Goal: Task Accomplishment & Management: Use online tool/utility

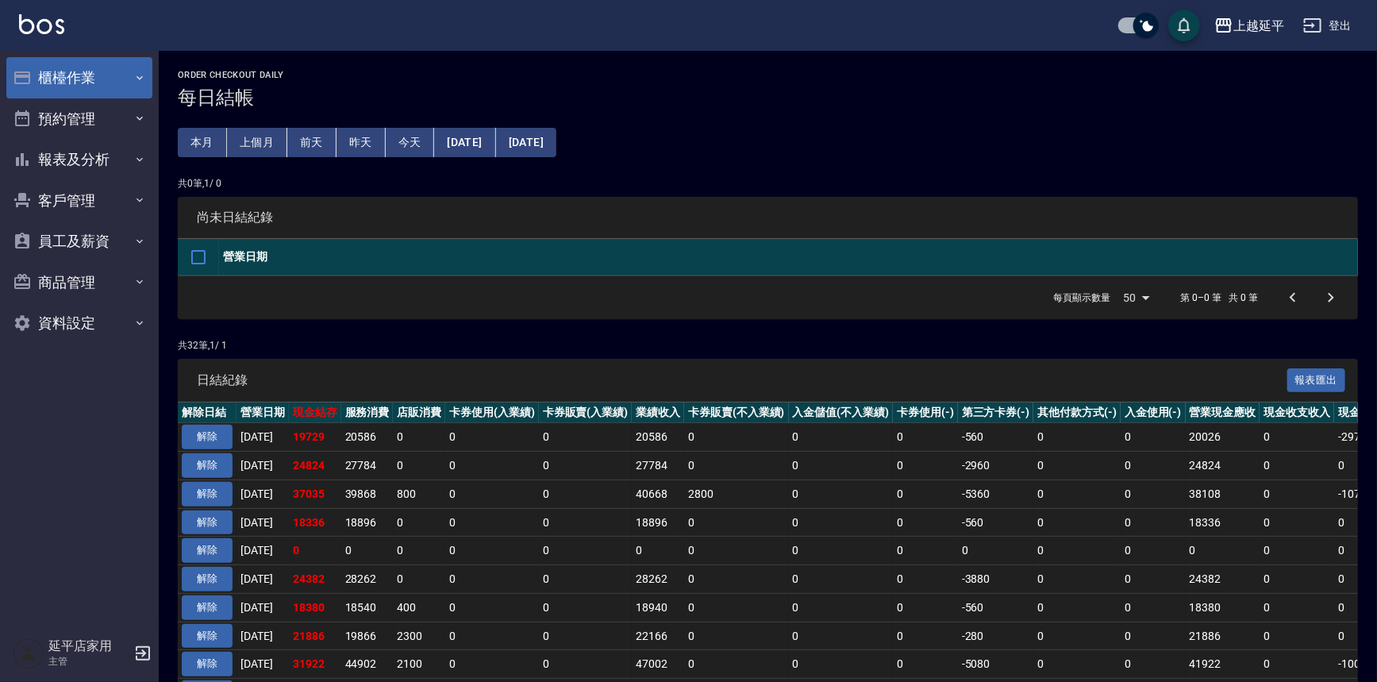
drag, startPoint x: 0, startPoint y: 0, endPoint x: 55, endPoint y: 79, distance: 96.4
click at [55, 79] on button "櫃檯作業" at bounding box center [79, 77] width 146 height 41
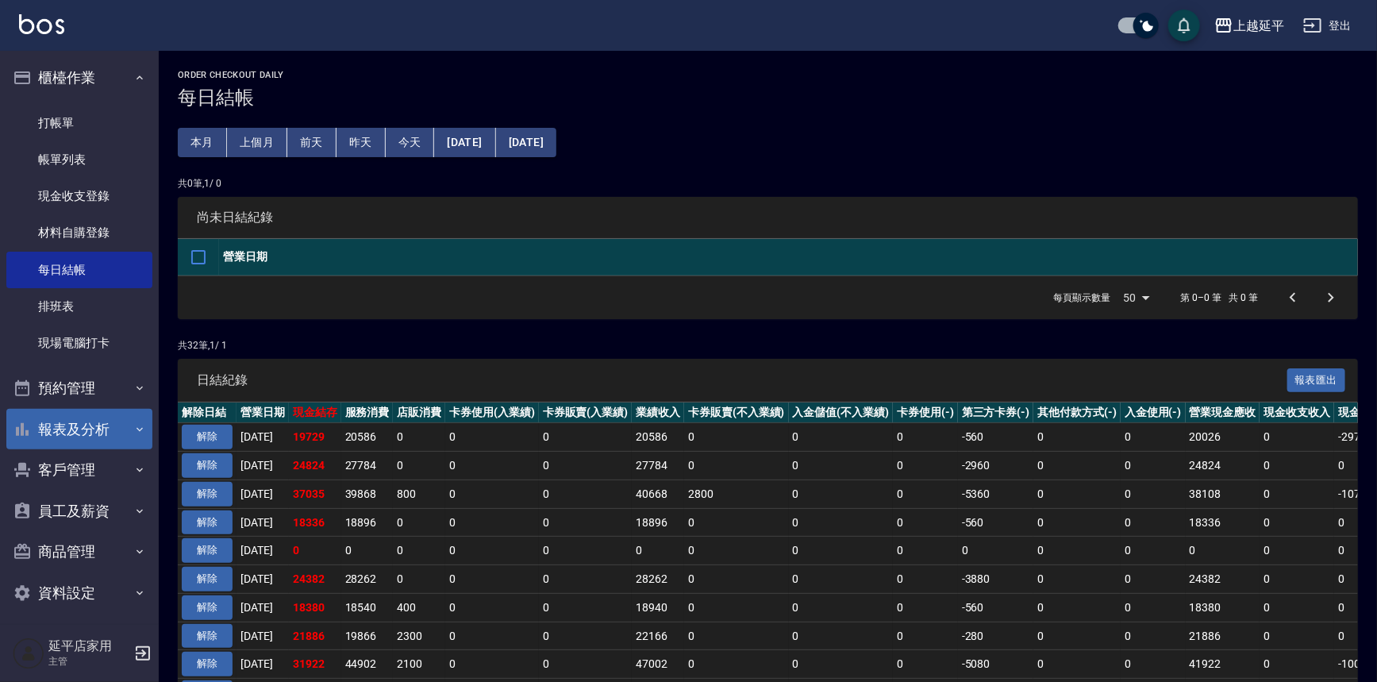
click at [67, 430] on button "報表及分析" at bounding box center [79, 429] width 146 height 41
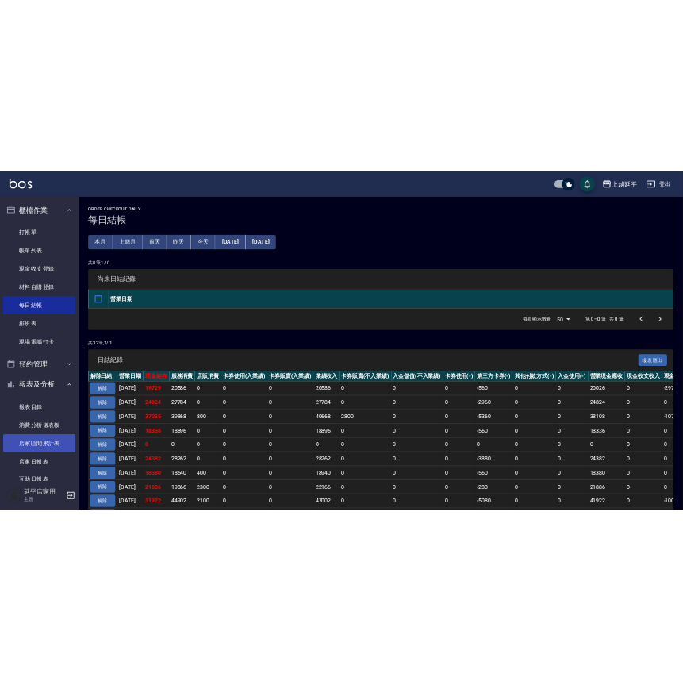
scroll to position [144, 0]
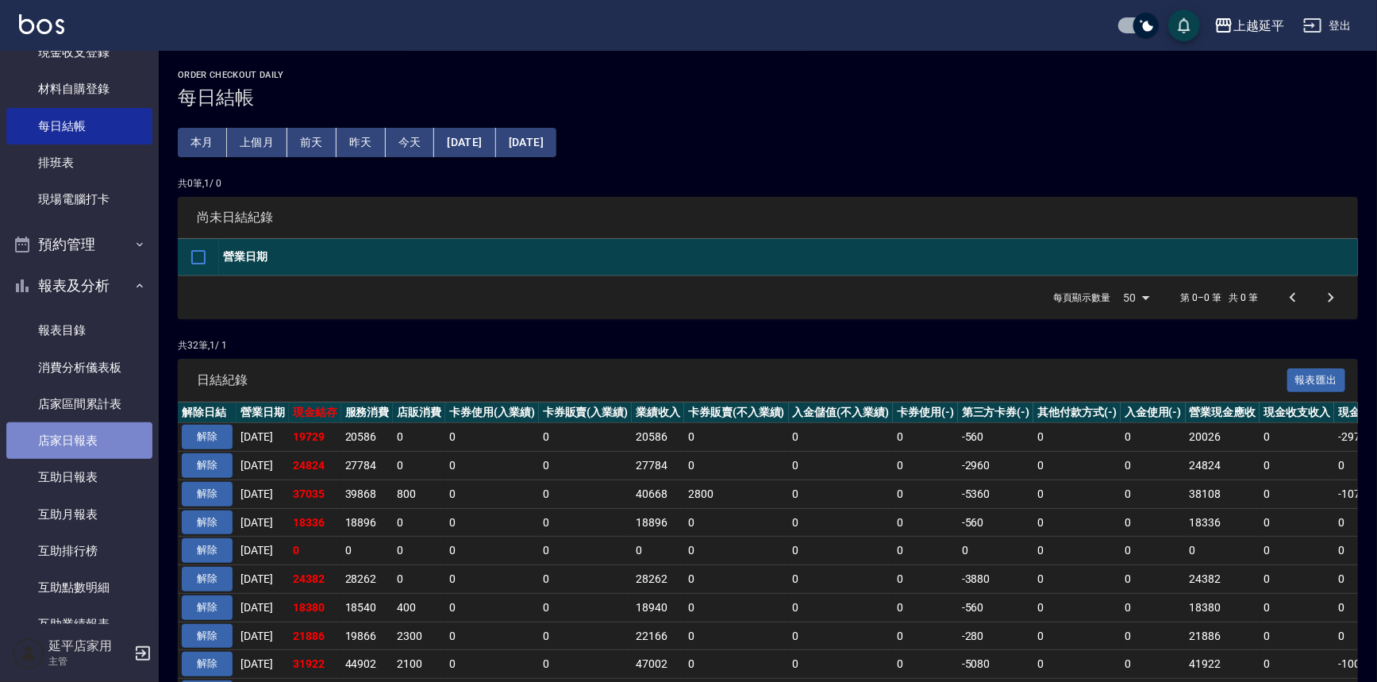
click at [79, 436] on link "店家日報表" at bounding box center [79, 440] width 146 height 36
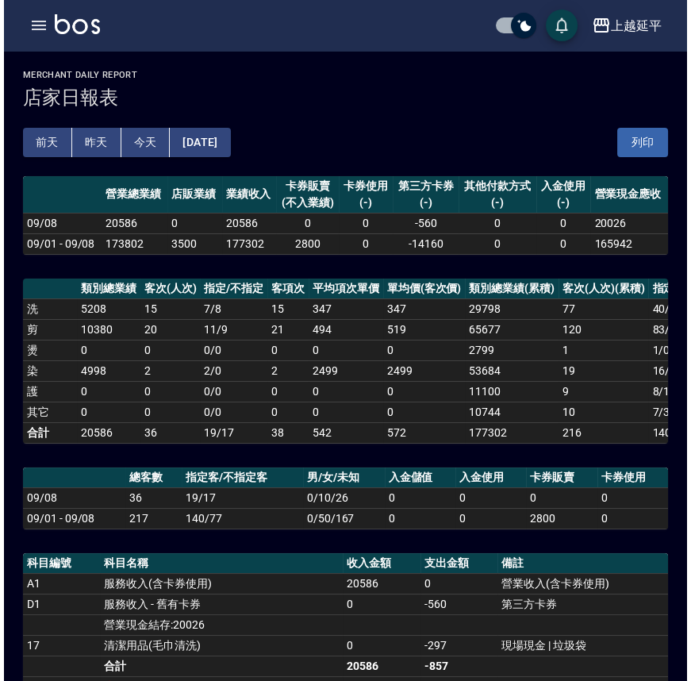
scroll to position [216, 0]
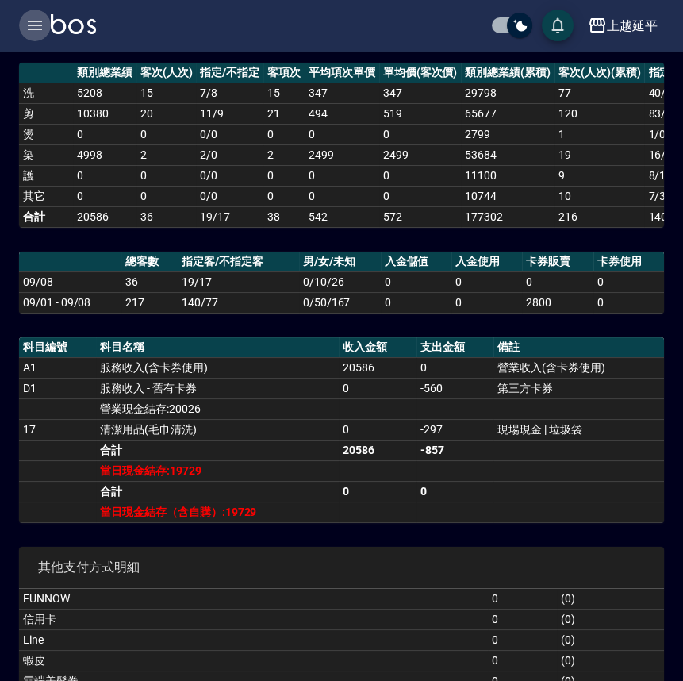
click at [40, 21] on icon "button" at bounding box center [35, 26] width 14 height 10
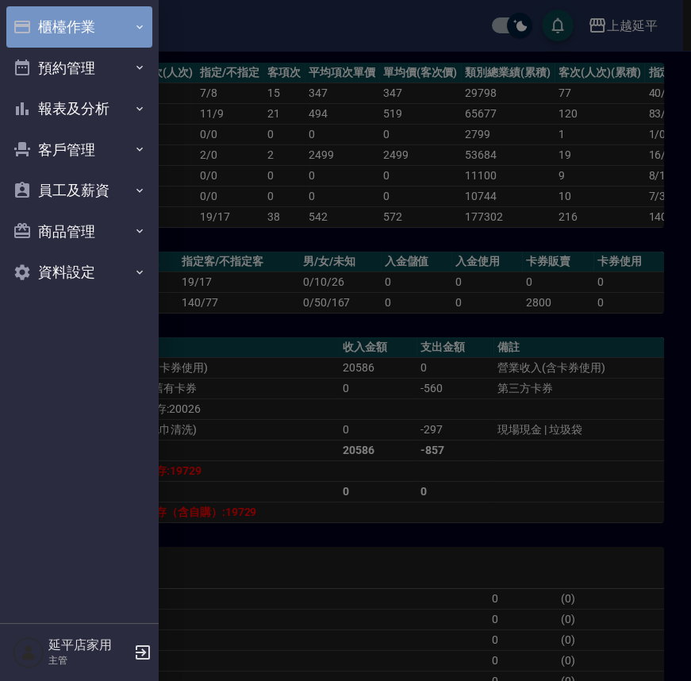
click at [75, 28] on button "櫃檯作業" at bounding box center [79, 26] width 146 height 41
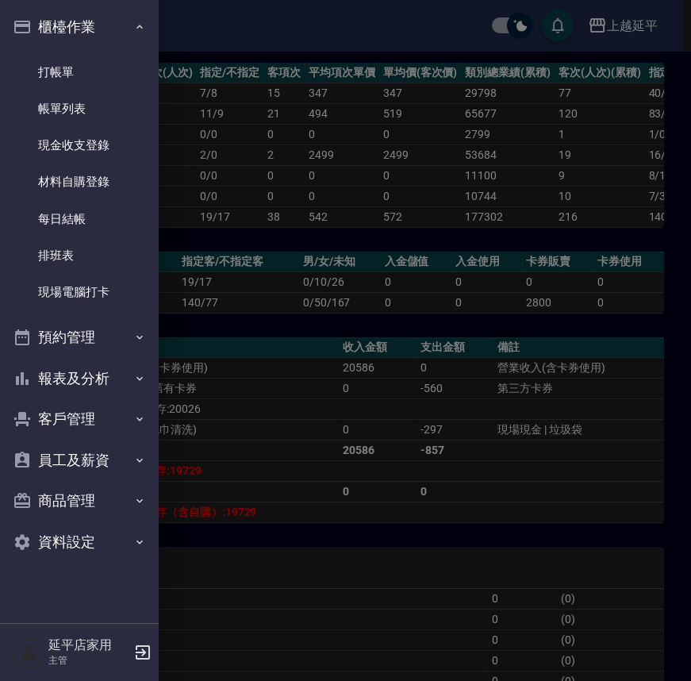
drag, startPoint x: 81, startPoint y: 218, endPoint x: 289, endPoint y: 400, distance: 276.1
click at [81, 218] on link "每日結帳" at bounding box center [79, 219] width 146 height 36
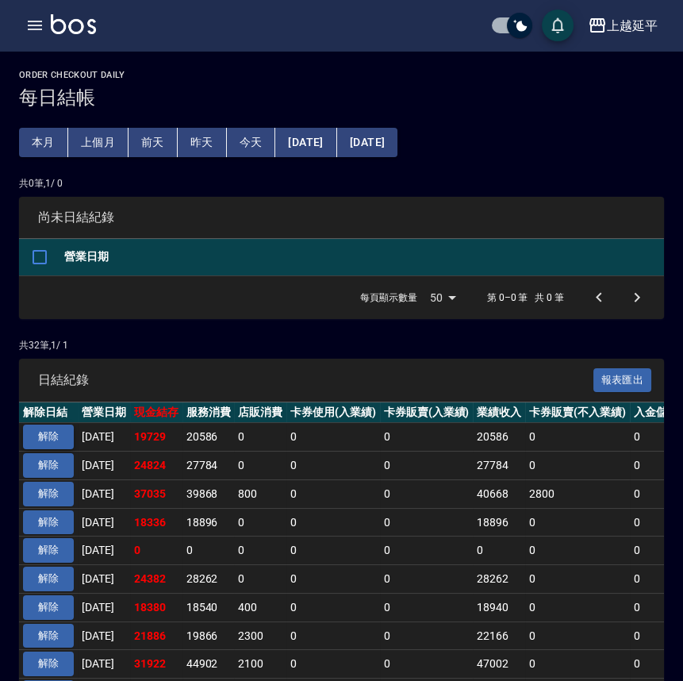
click at [52, 436] on button "解除" at bounding box center [48, 436] width 51 height 25
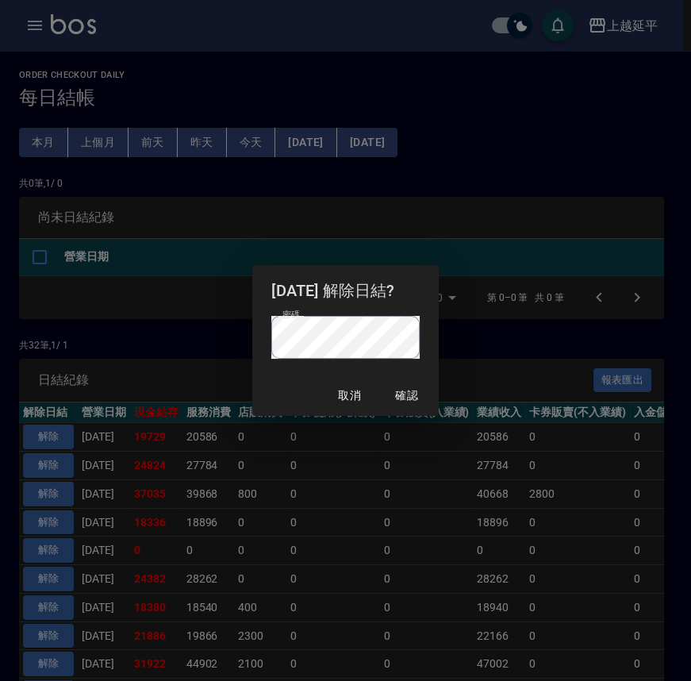
drag, startPoint x: 506, startPoint y: 401, endPoint x: 467, endPoint y: 386, distance: 42.2
click at [505, 401] on div "[DATE] 解除日結? 密碼 密碼 取消 確認" at bounding box center [345, 340] width 691 height 681
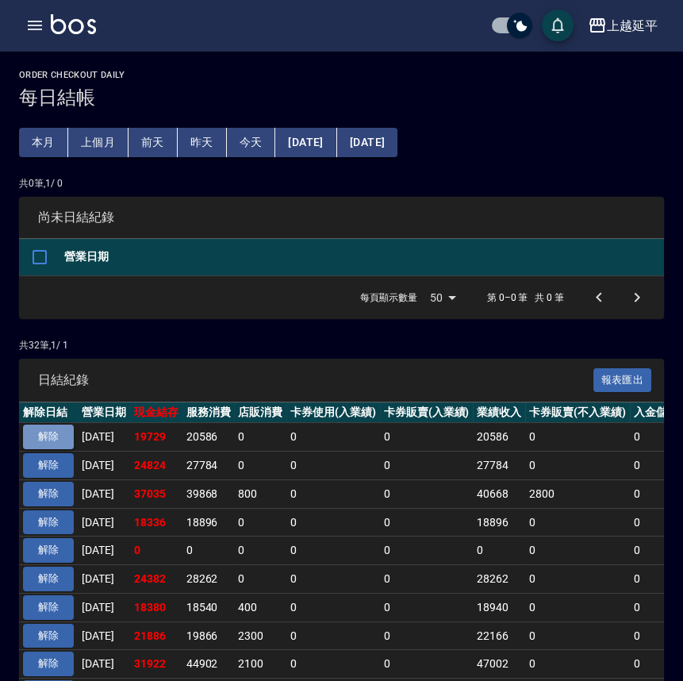
click at [56, 433] on button "解除" at bounding box center [48, 436] width 51 height 25
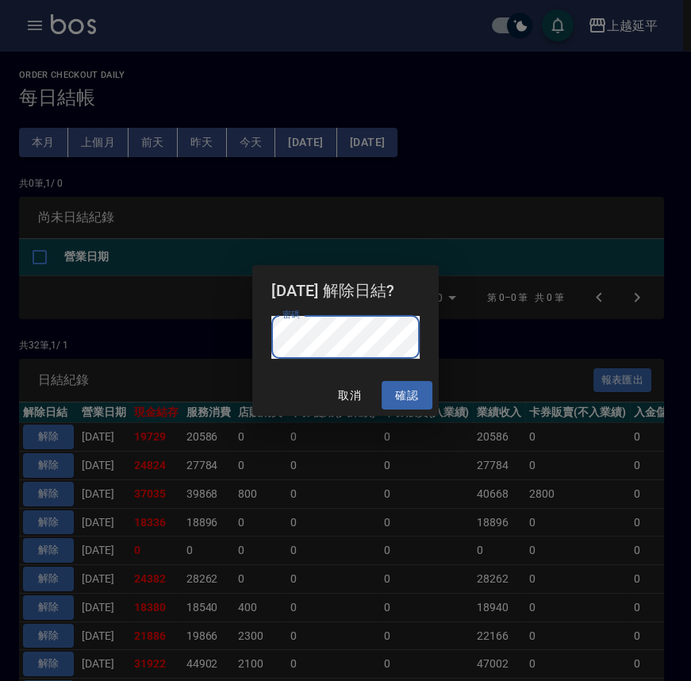
click at [414, 398] on button "確認" at bounding box center [407, 395] width 51 height 29
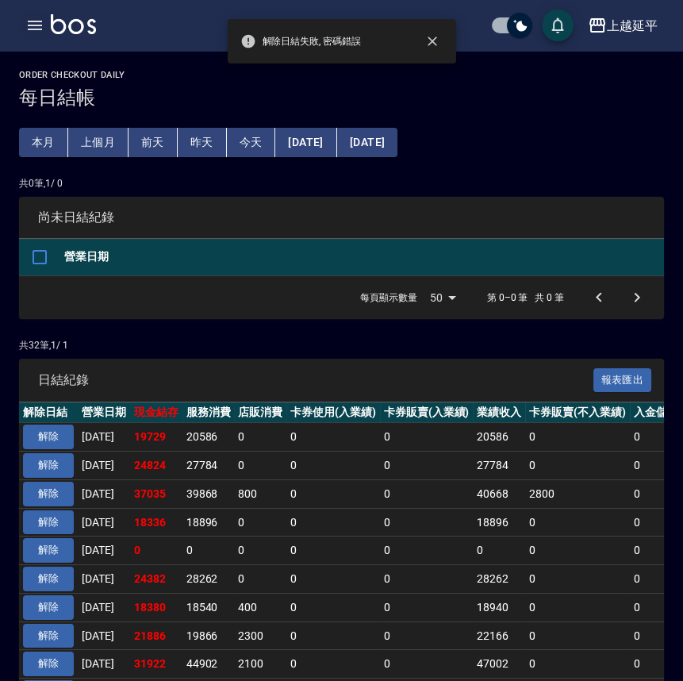
click at [32, 26] on icon "button" at bounding box center [34, 25] width 19 height 19
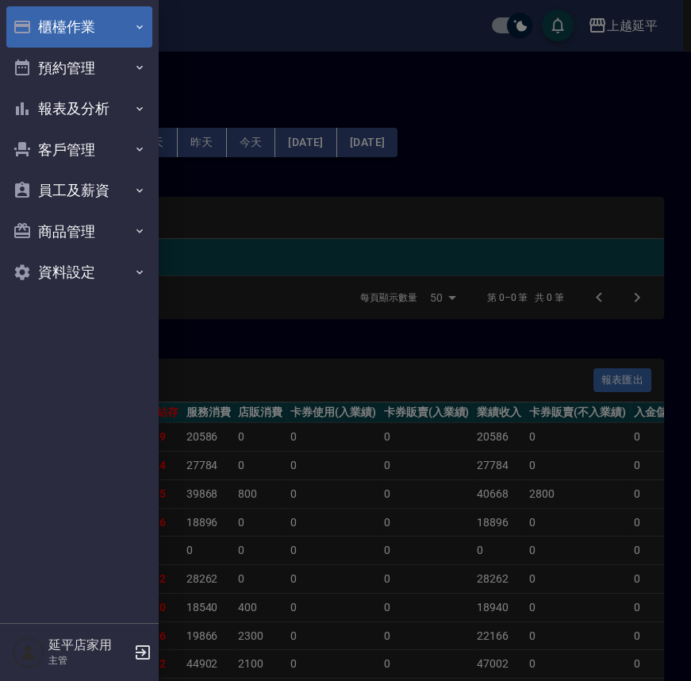
click at [72, 29] on button "櫃檯作業" at bounding box center [79, 26] width 146 height 41
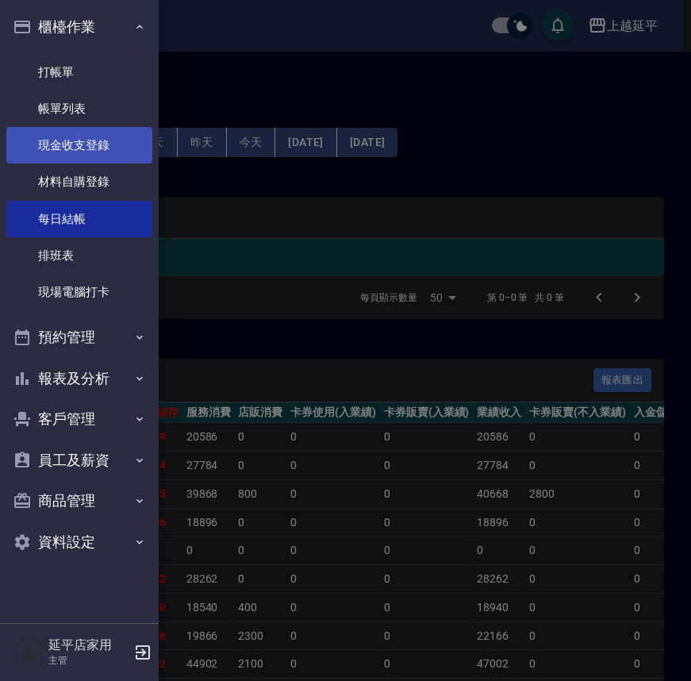
click at [73, 148] on link "現金收支登錄" at bounding box center [79, 145] width 146 height 36
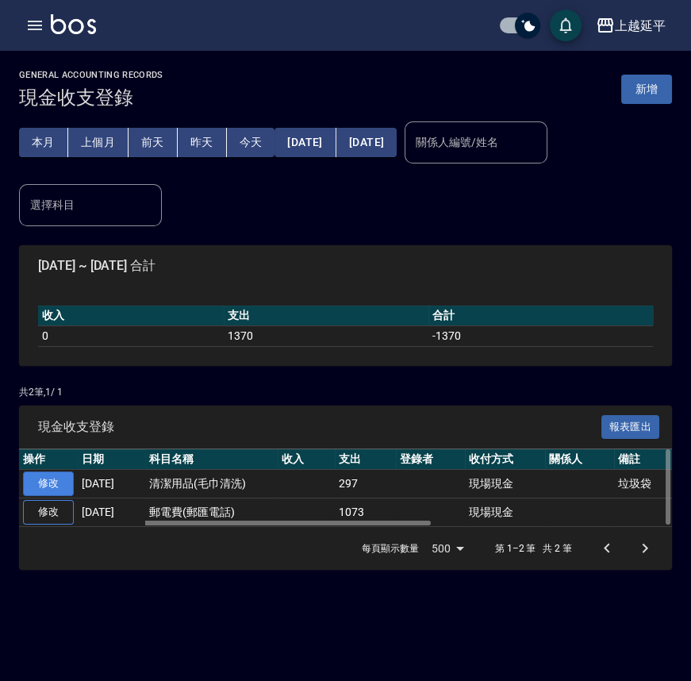
click at [55, 482] on link "修改" at bounding box center [48, 483] width 51 height 25
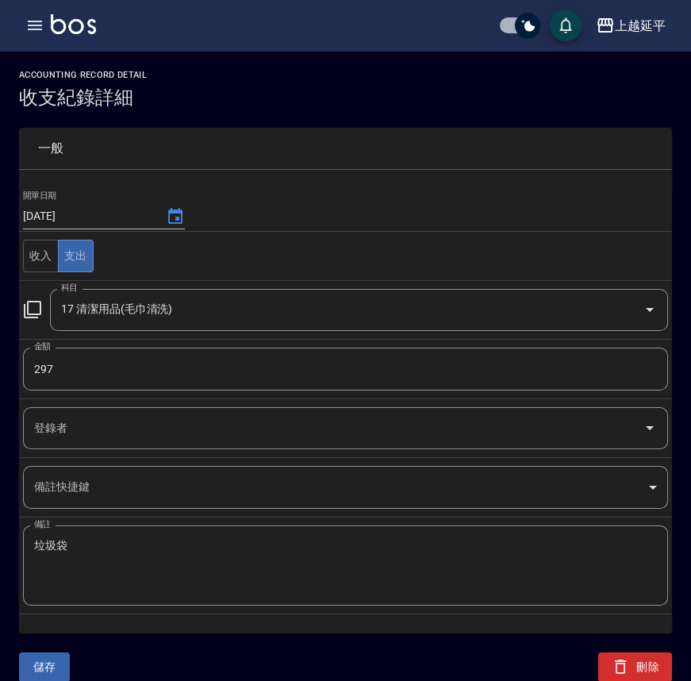
click at [64, 367] on input "297" at bounding box center [345, 369] width 645 height 43
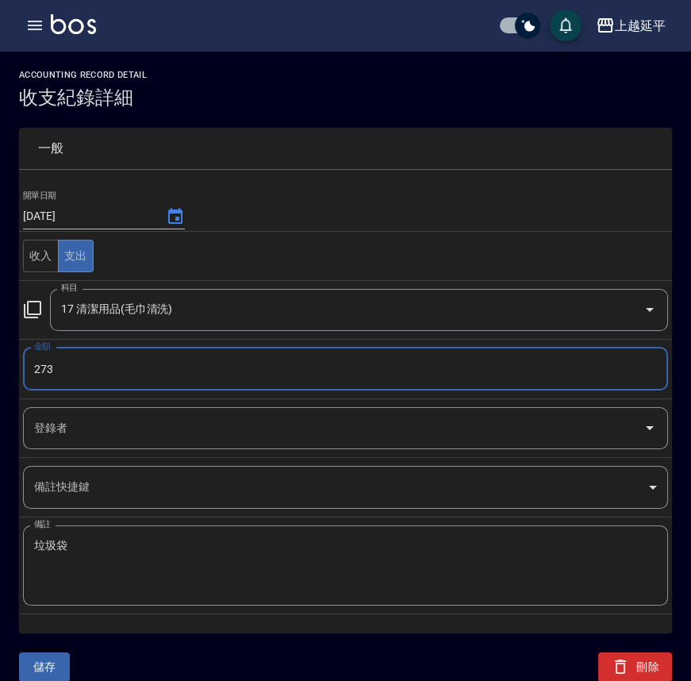
type input "273"
click at [47, 664] on button "儲存" at bounding box center [44, 666] width 51 height 29
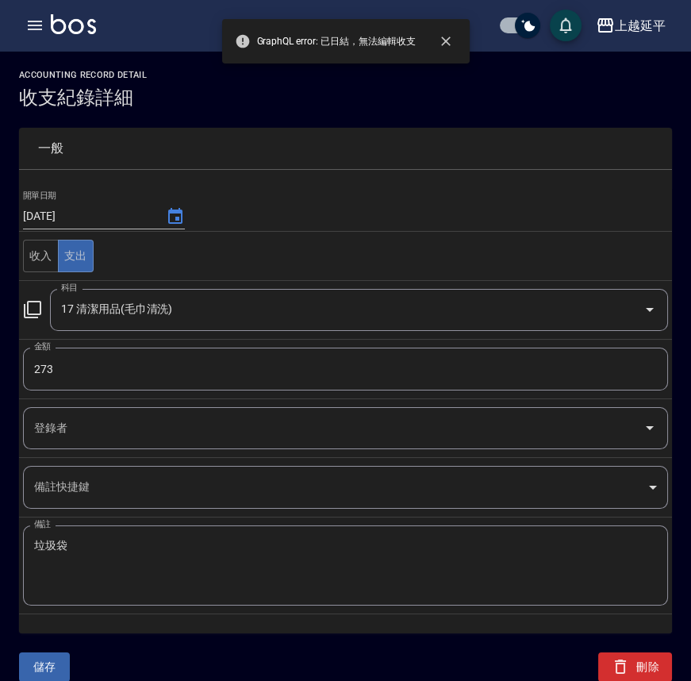
click at [250, 103] on h3 "收支紀錄詳細" at bounding box center [345, 97] width 653 height 22
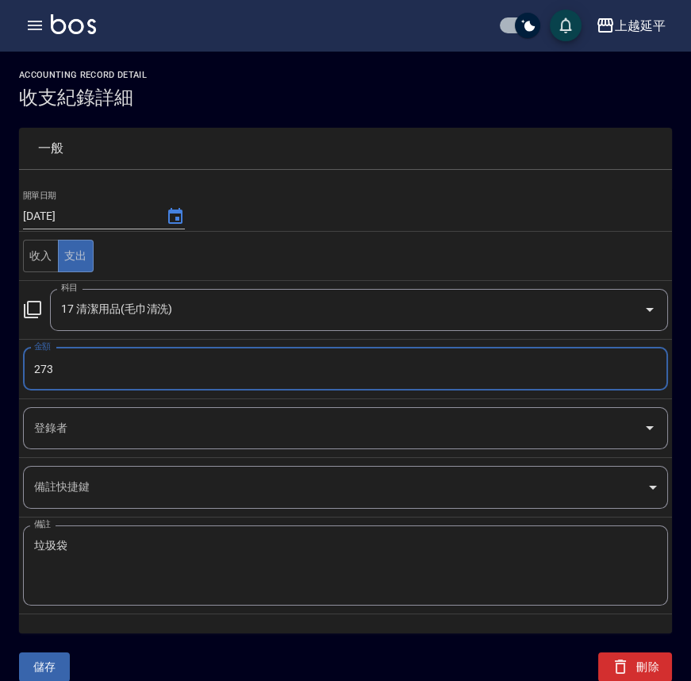
click at [44, 368] on input "273" at bounding box center [345, 369] width 645 height 43
click at [106, 374] on input "273" at bounding box center [345, 369] width 645 height 43
click at [52, 666] on button "儲存" at bounding box center [44, 666] width 51 height 29
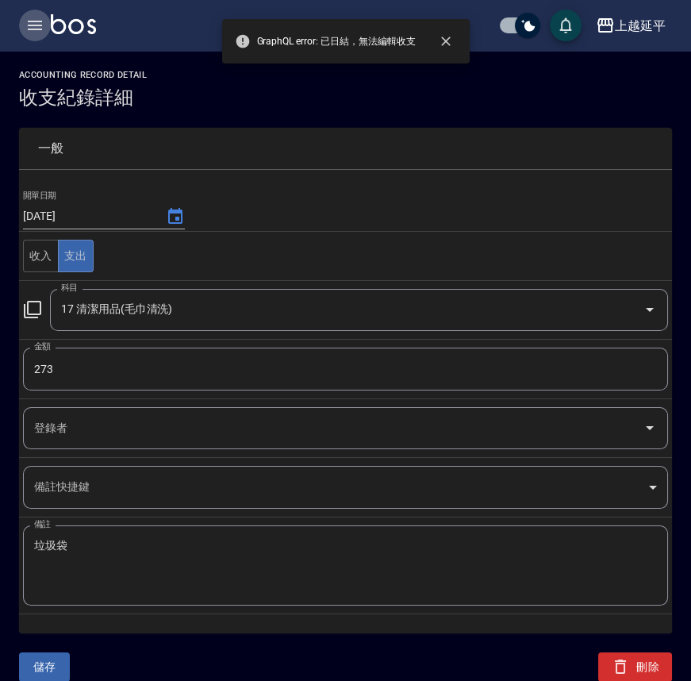
click at [26, 22] on icon "button" at bounding box center [34, 25] width 19 height 19
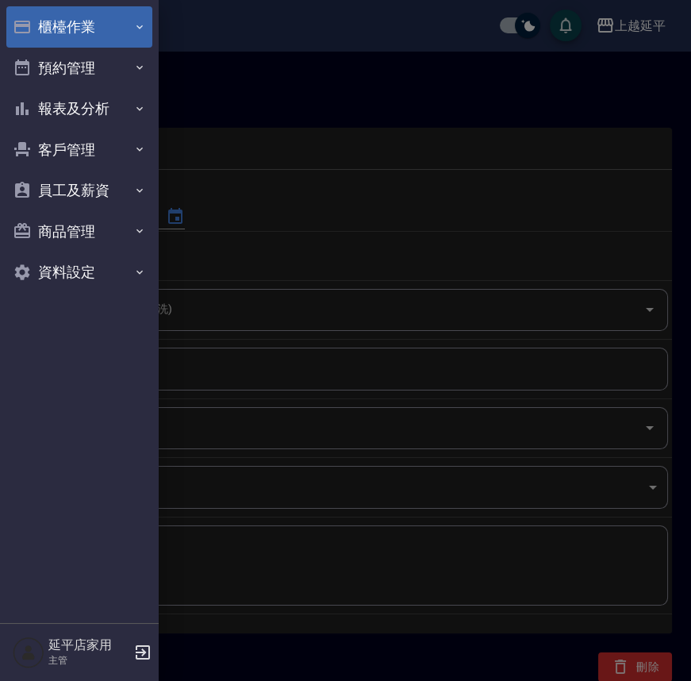
click at [62, 33] on button "櫃檯作業" at bounding box center [79, 26] width 146 height 41
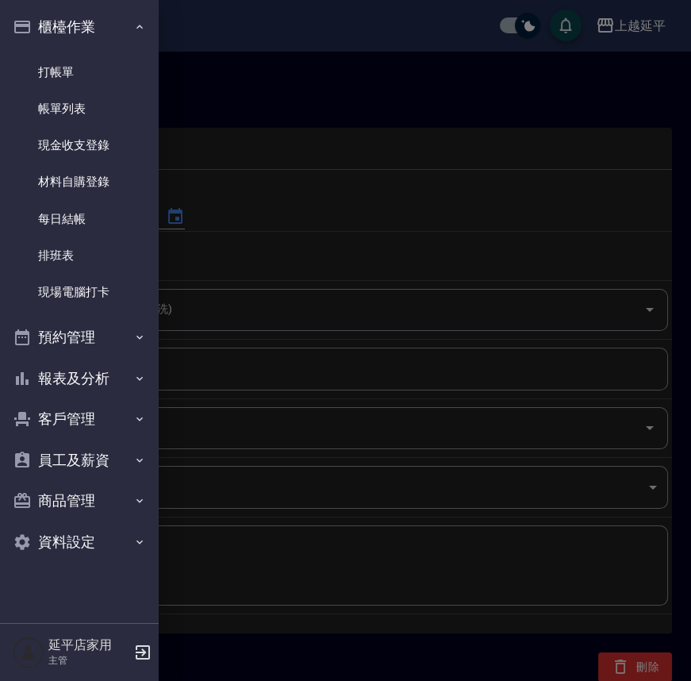
drag, startPoint x: 71, startPoint y: 217, endPoint x: 226, endPoint y: 400, distance: 239.8
click at [71, 217] on link "每日結帳" at bounding box center [79, 219] width 146 height 36
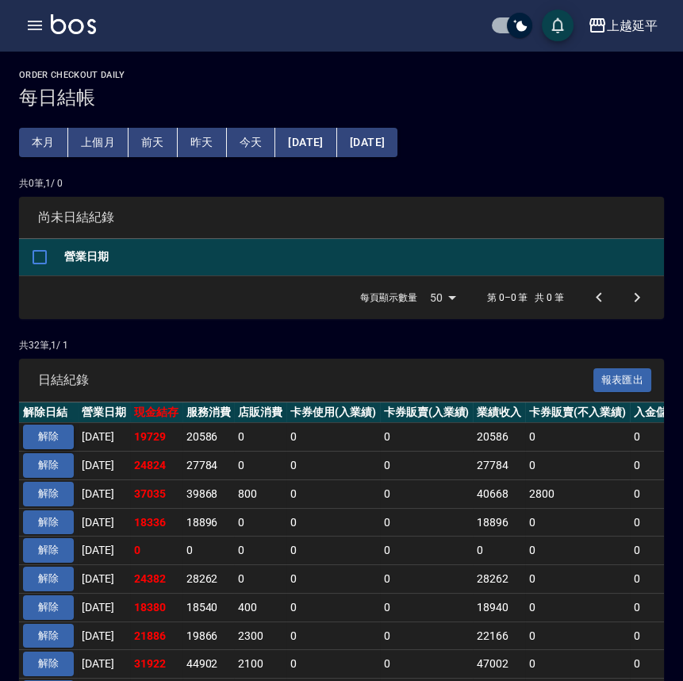
click at [43, 435] on button "解除" at bounding box center [48, 436] width 51 height 25
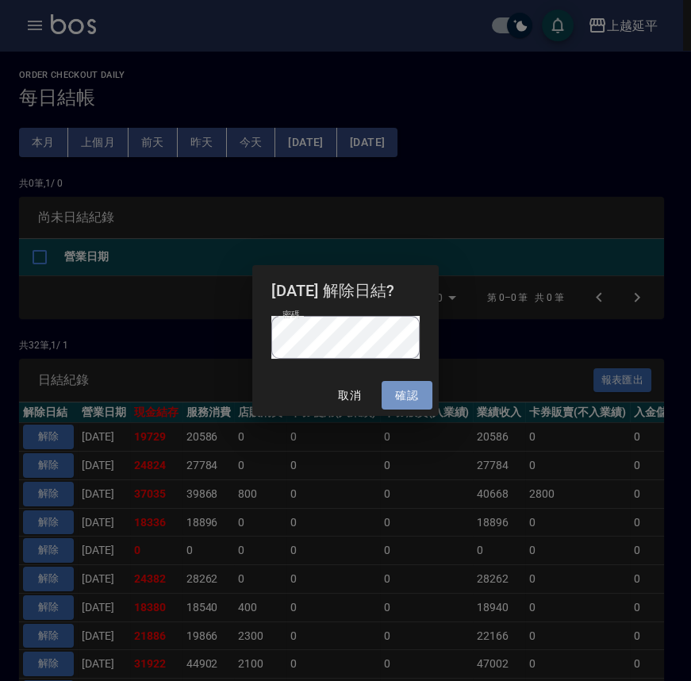
click at [398, 396] on button "確認" at bounding box center [407, 395] width 51 height 29
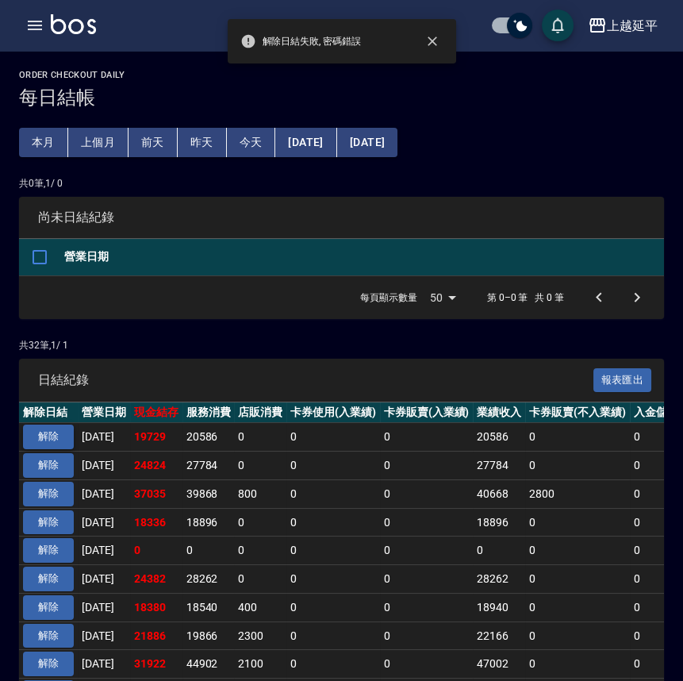
click at [45, 436] on button "解除" at bounding box center [48, 436] width 51 height 25
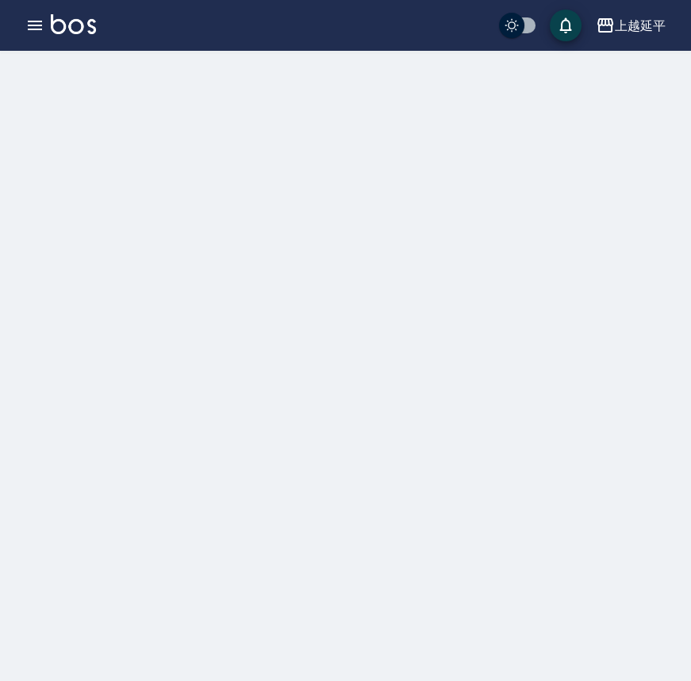
checkbox input "true"
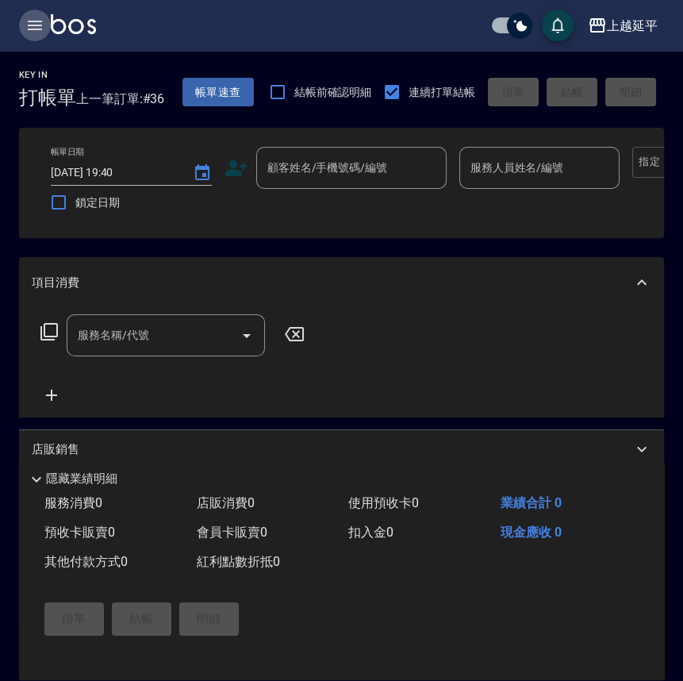
click at [33, 20] on icon "button" at bounding box center [34, 25] width 19 height 19
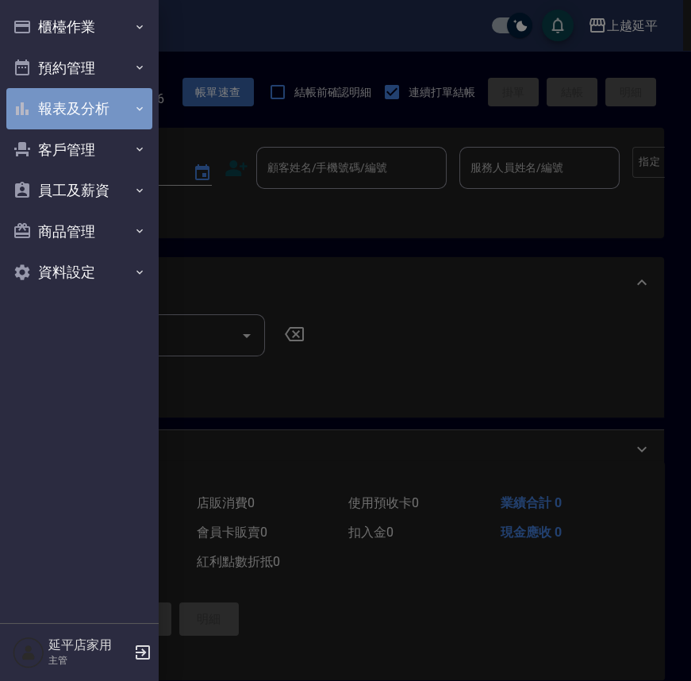
click at [77, 109] on button "報表及分析" at bounding box center [79, 108] width 146 height 41
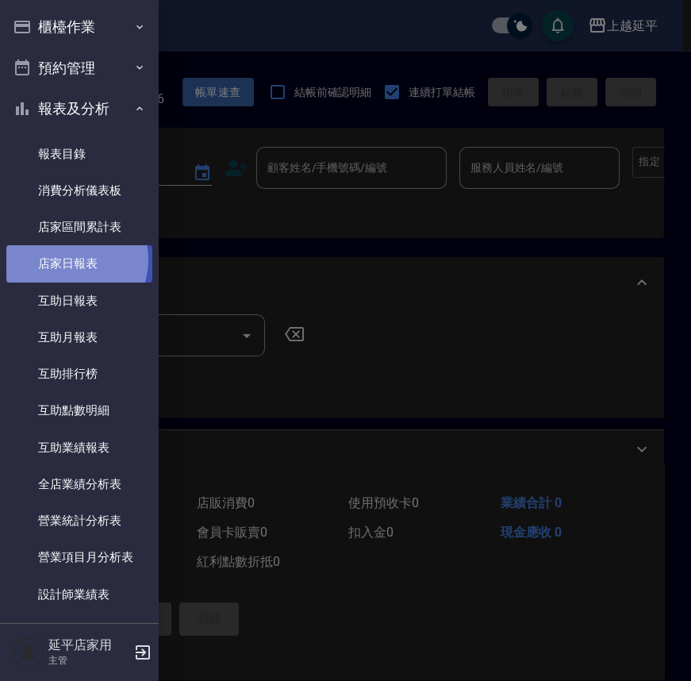
click at [66, 259] on link "店家日報表" at bounding box center [79, 263] width 146 height 36
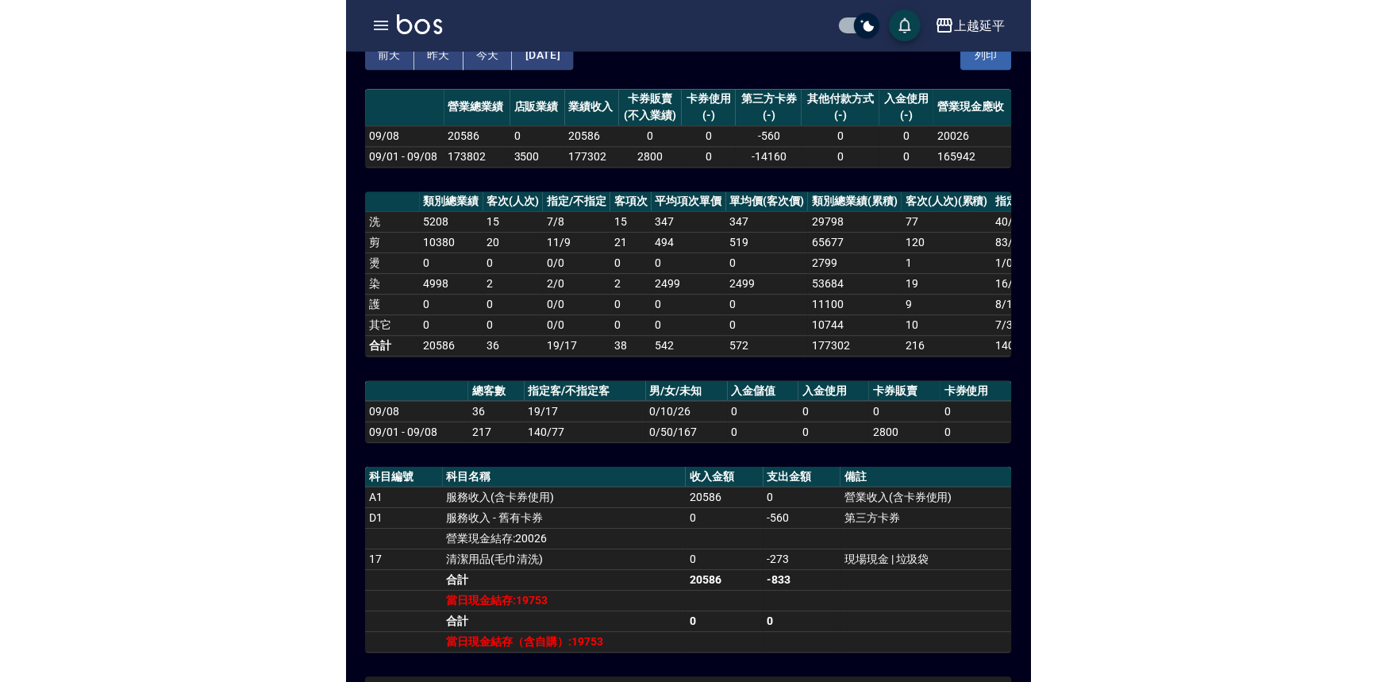
scroll to position [216, 0]
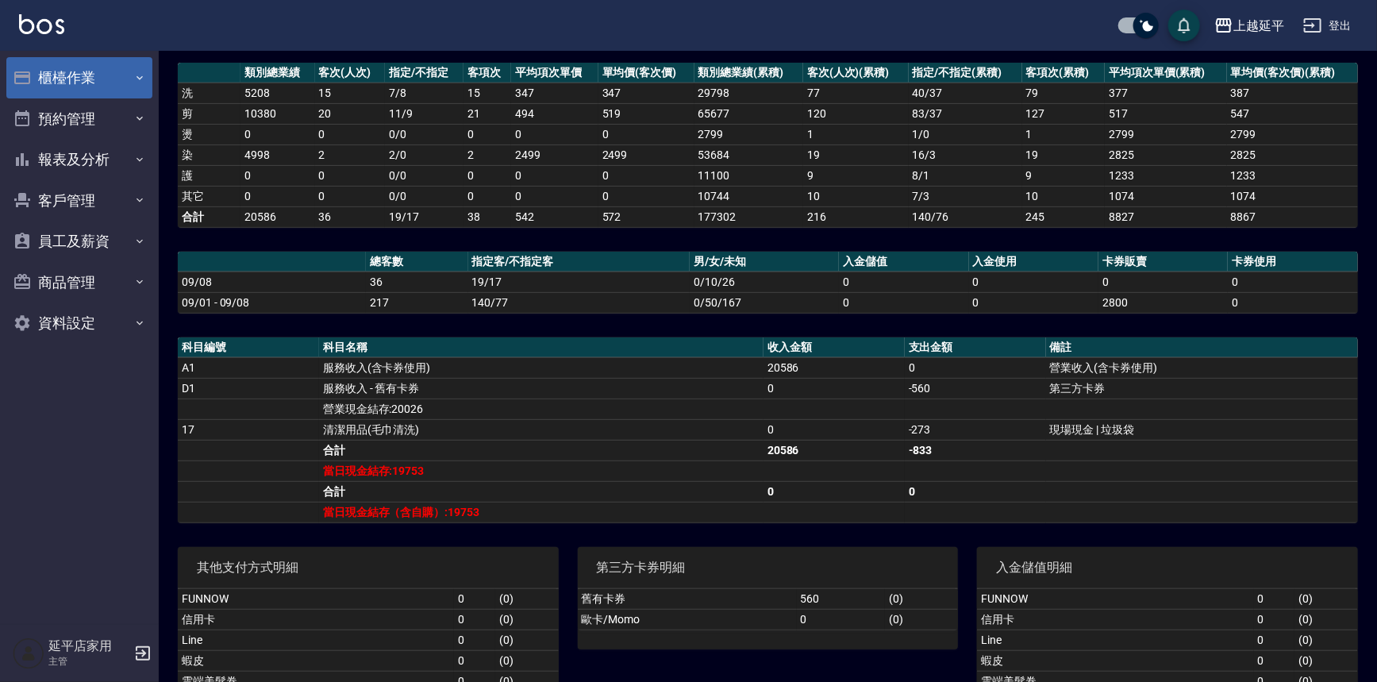
click at [55, 76] on button "櫃檯作業" at bounding box center [79, 77] width 146 height 41
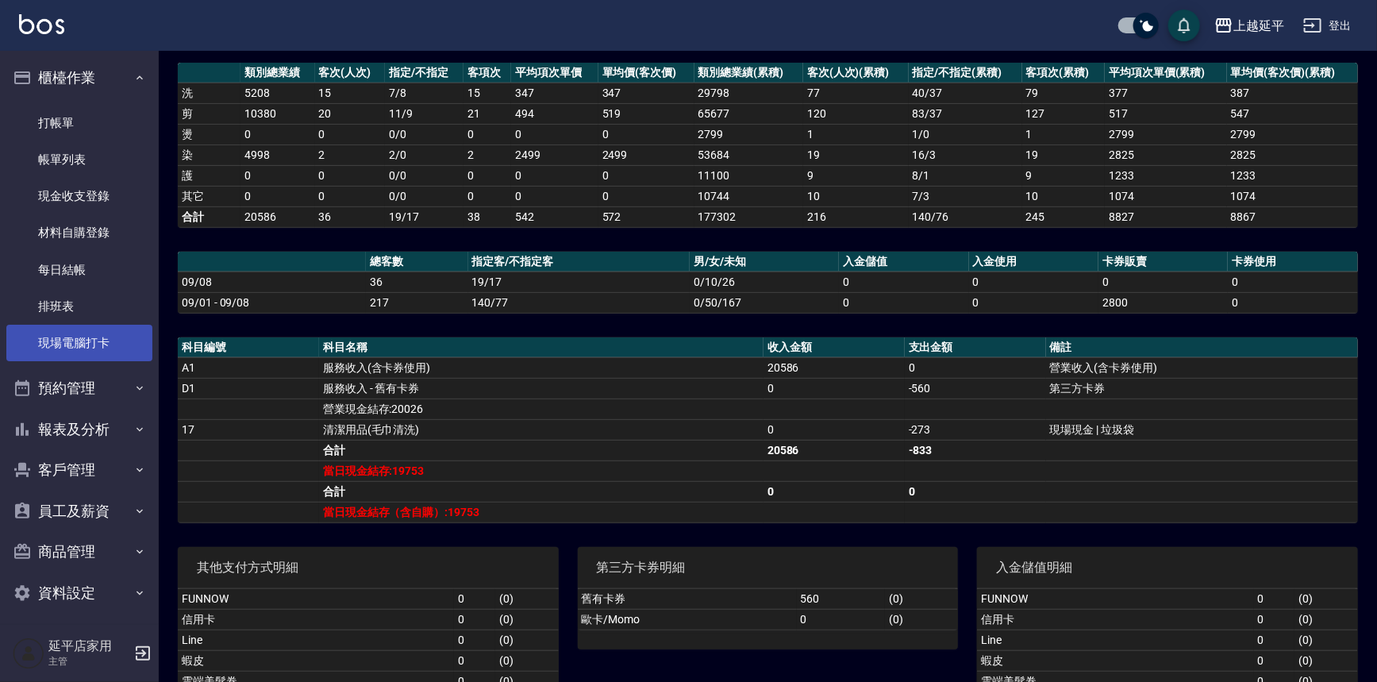
click at [79, 349] on link "現場電腦打卡" at bounding box center [79, 343] width 146 height 36
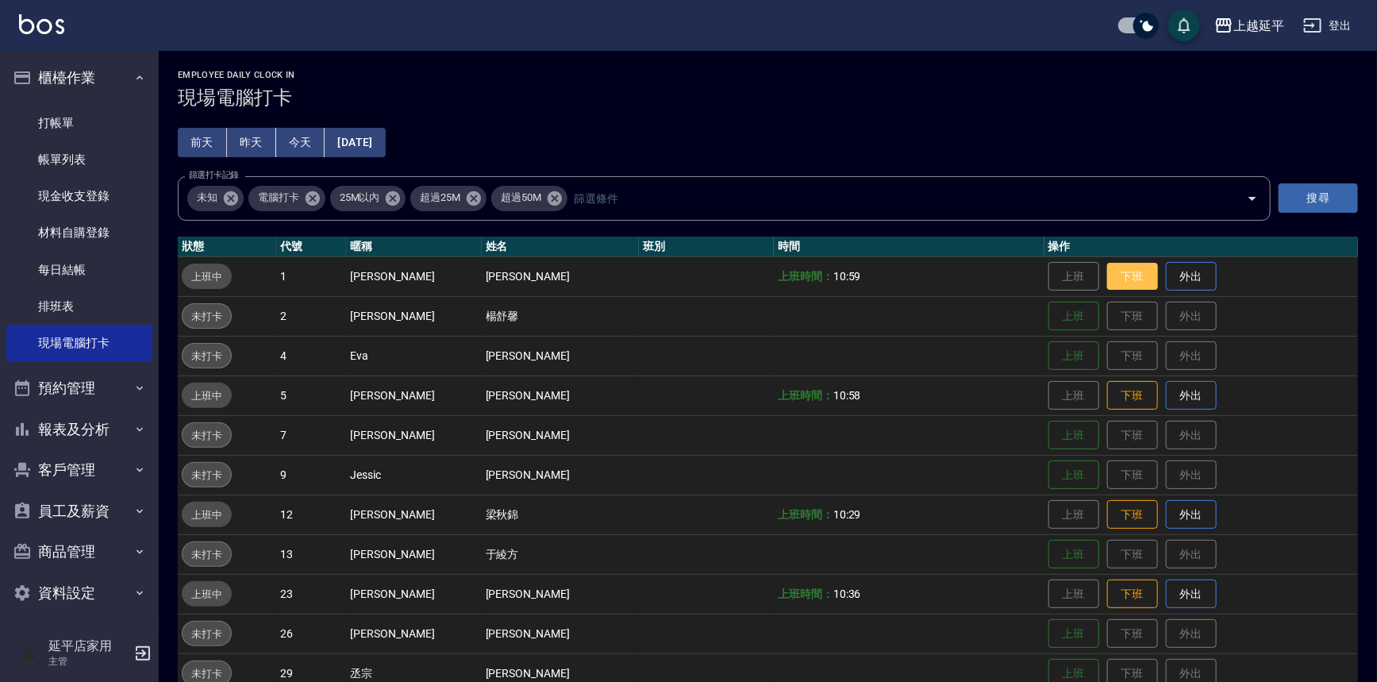
click at [690, 272] on button "下班" at bounding box center [1132, 277] width 51 height 28
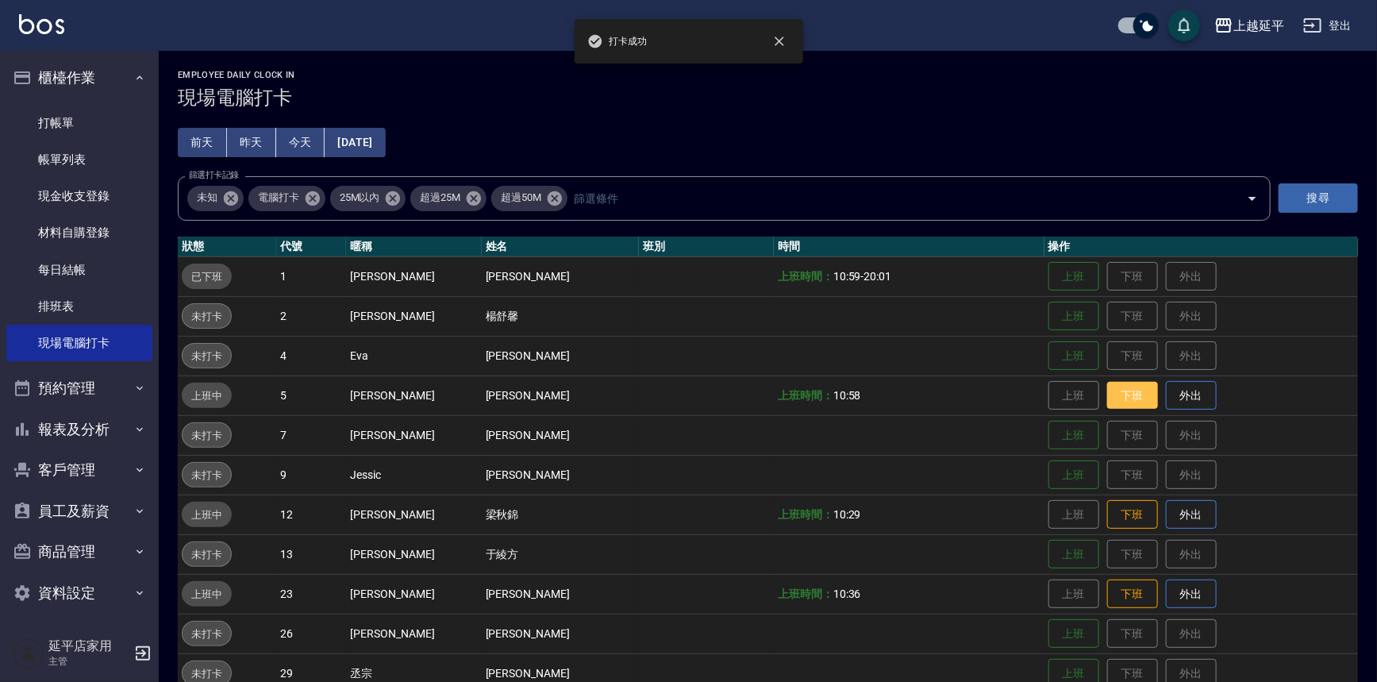
click at [690, 394] on button "下班" at bounding box center [1132, 396] width 51 height 28
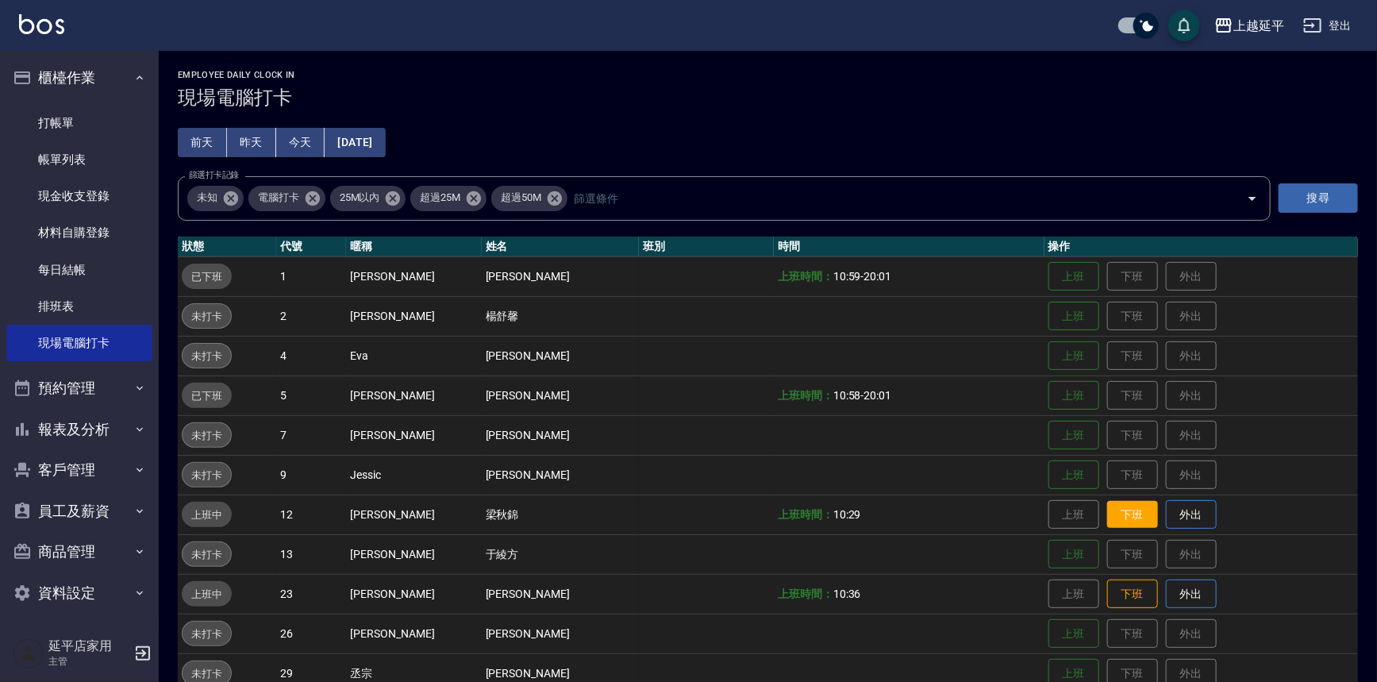
click at [690, 515] on button "下班" at bounding box center [1132, 515] width 51 height 28
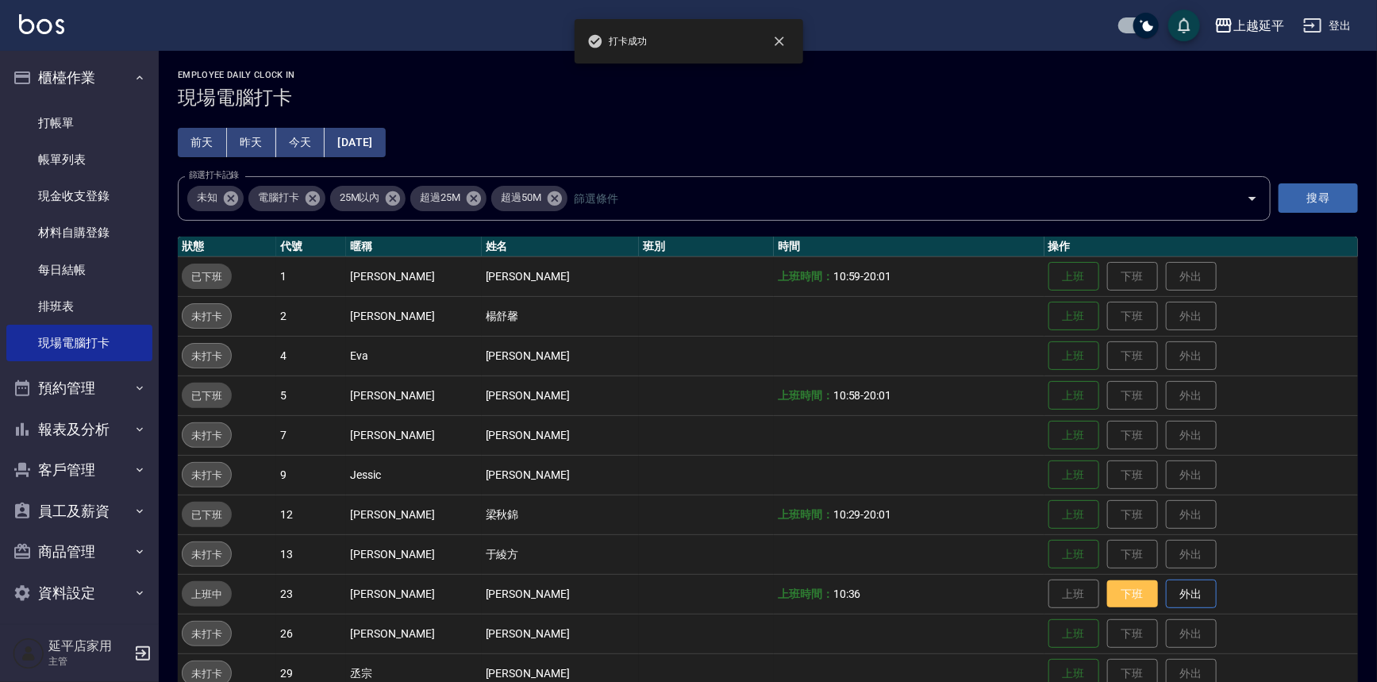
click at [690, 599] on button "下班" at bounding box center [1132, 594] width 51 height 28
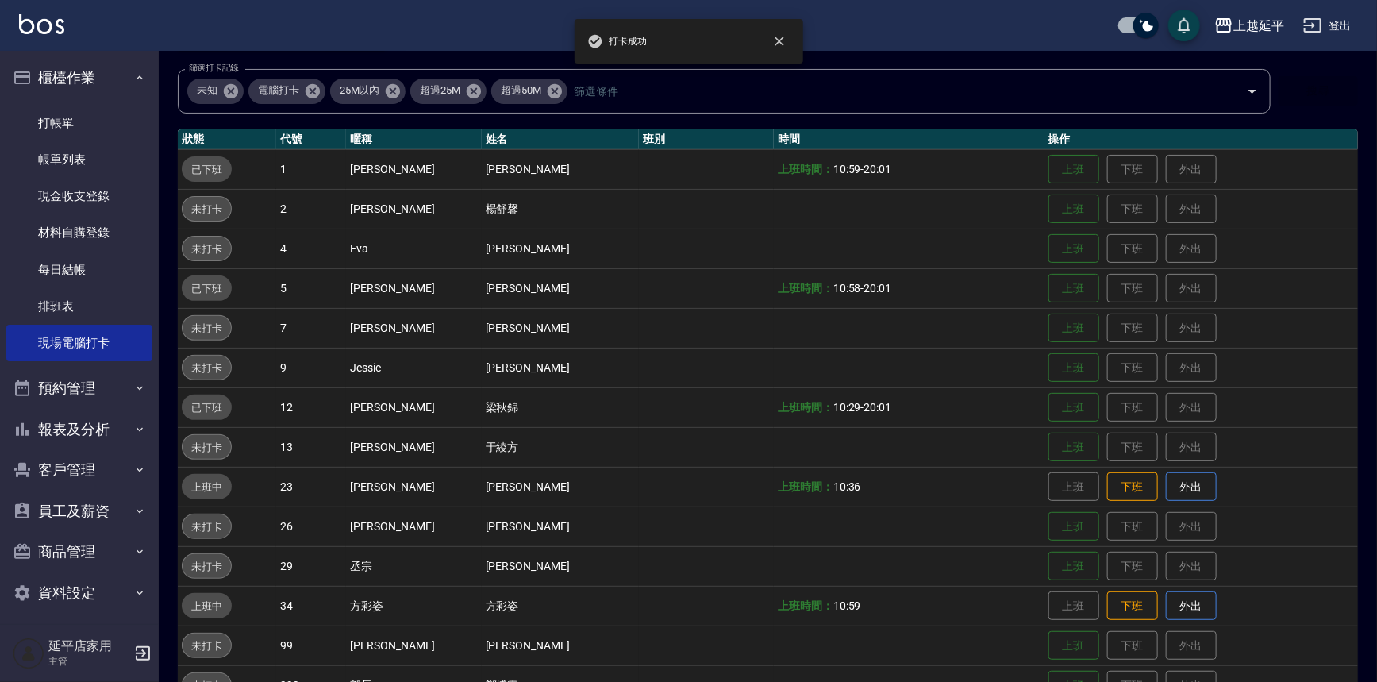
scroll to position [144, 0]
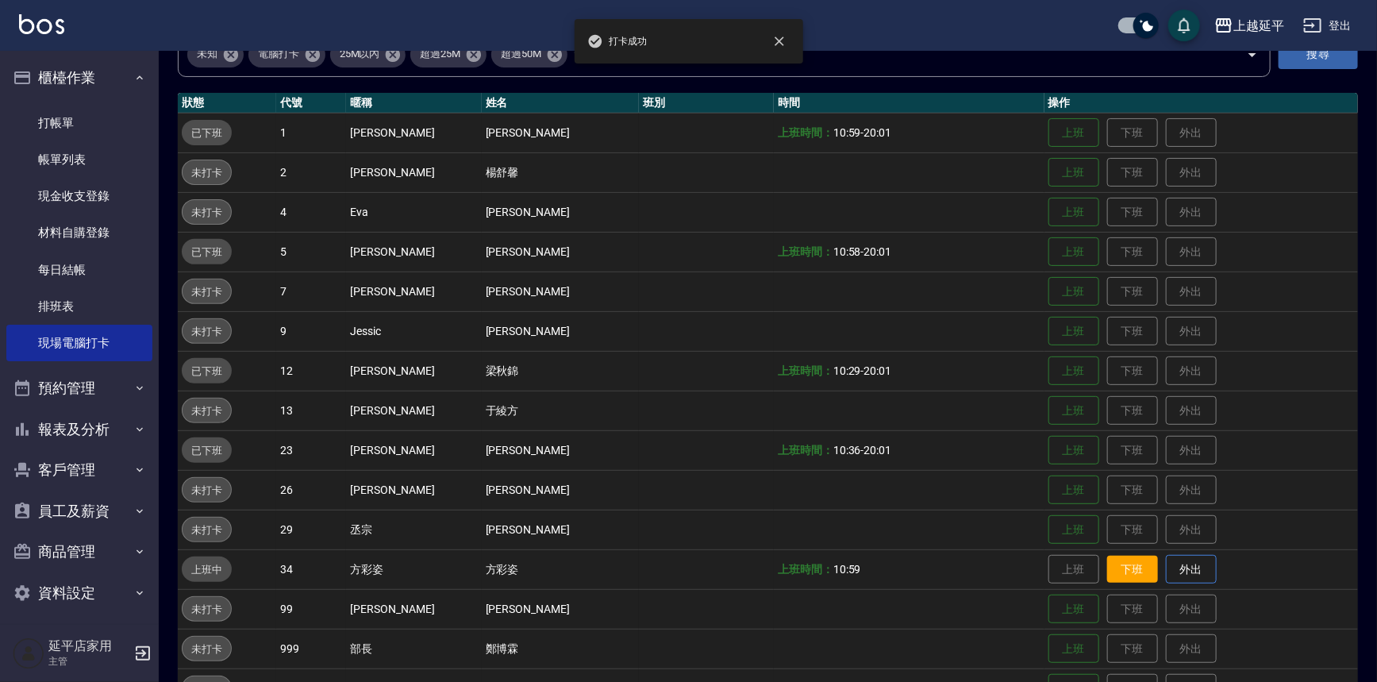
click at [690, 567] on button "下班" at bounding box center [1132, 569] width 51 height 28
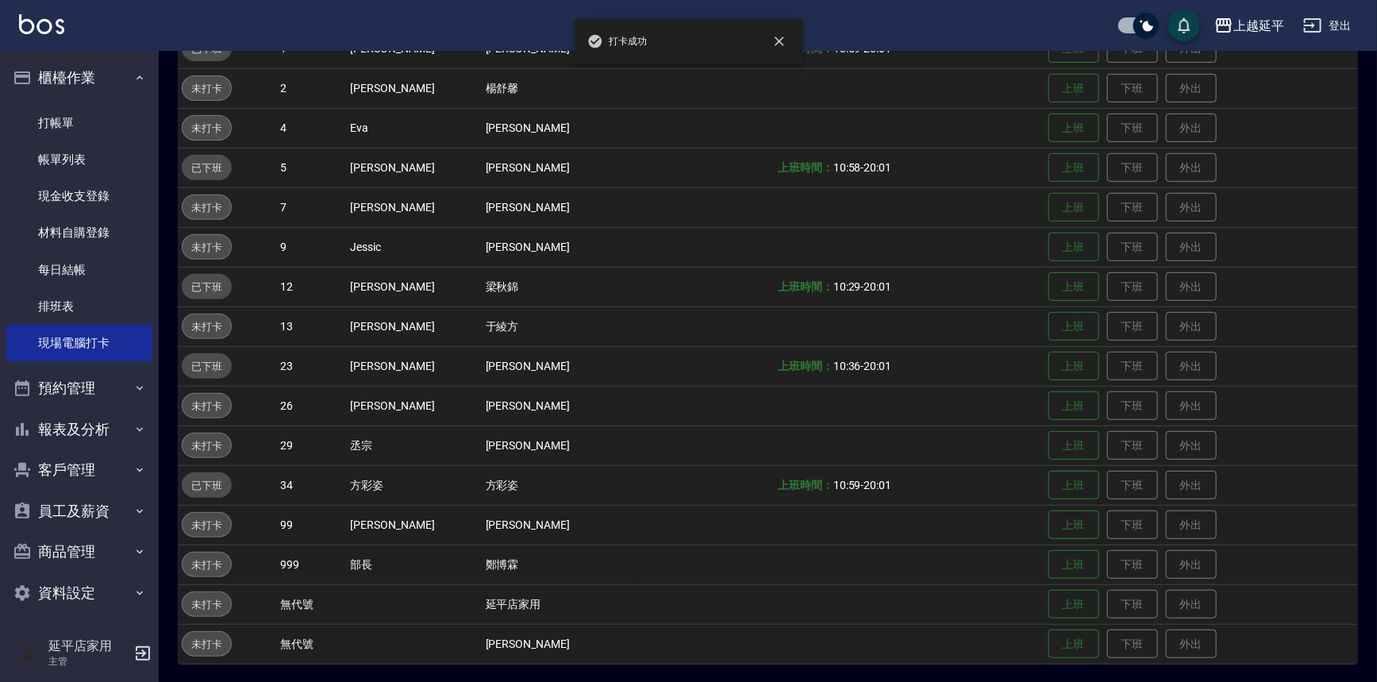
scroll to position [229, 0]
